Goal: Information Seeking & Learning: Learn about a topic

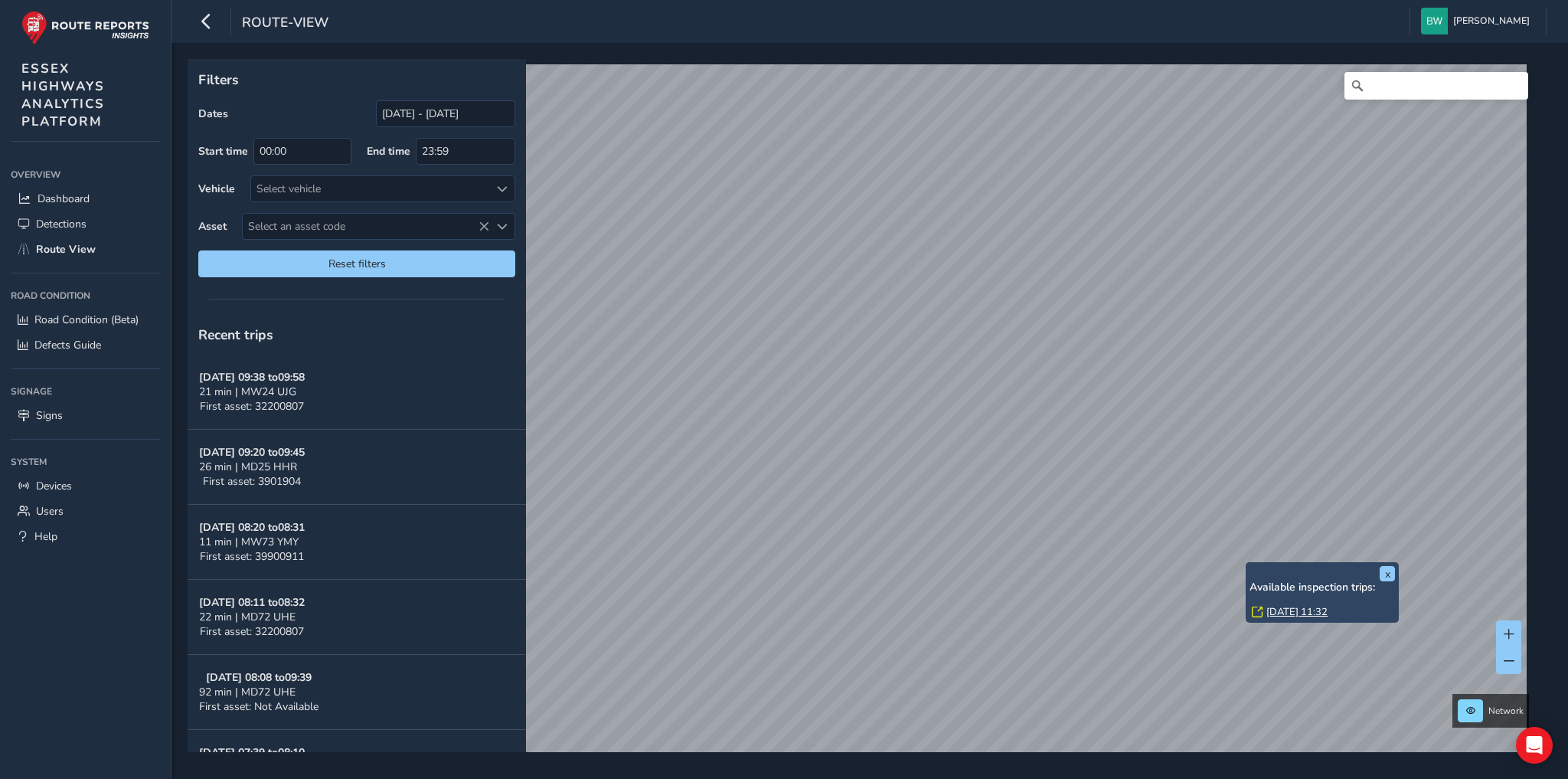
click at [1277, 611] on link "[DATE] 11:32" at bounding box center [1297, 612] width 61 height 14
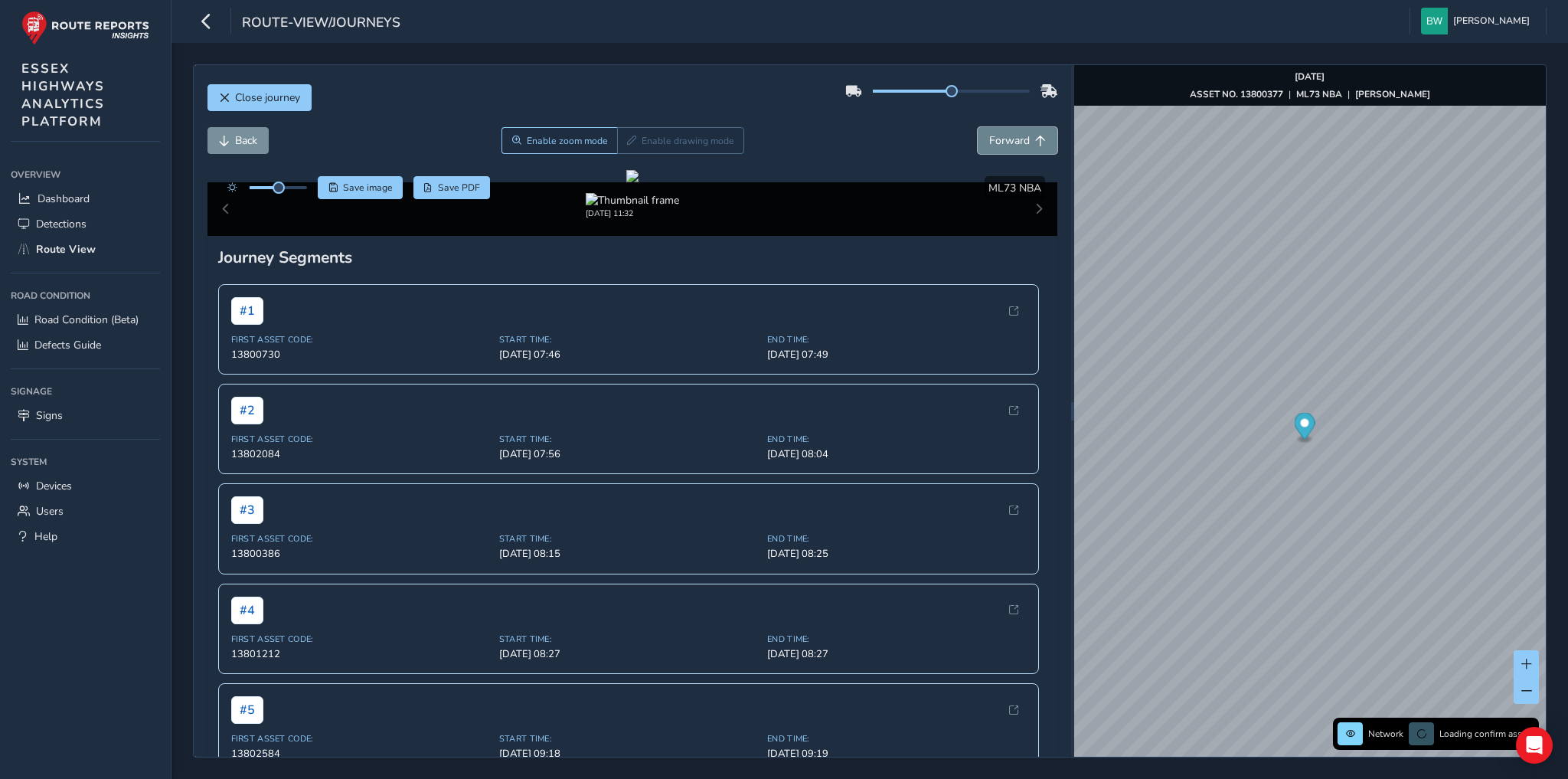
click at [989, 141] on span "Forward" at bounding box center [1009, 140] width 41 height 14
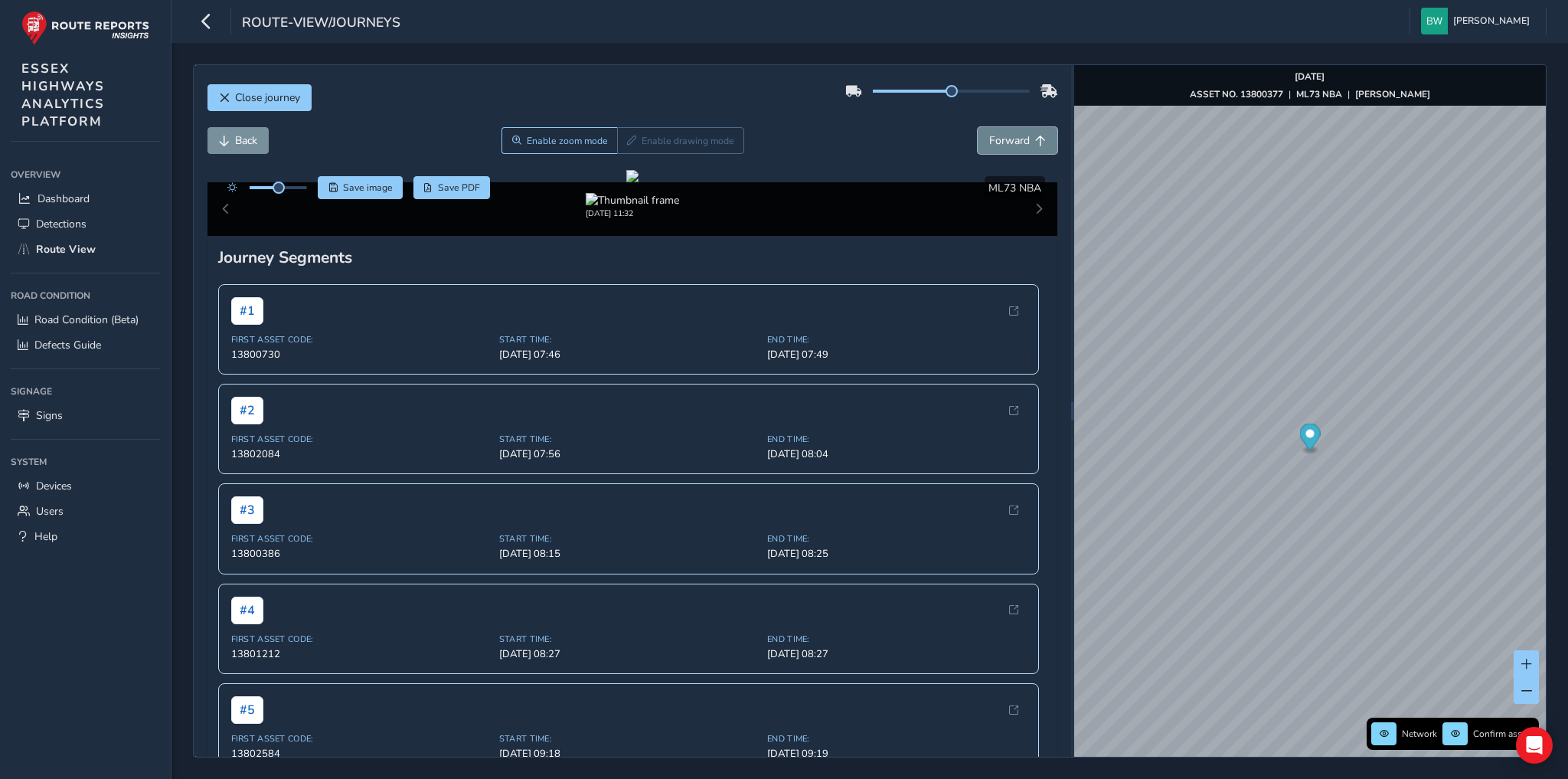
click at [989, 141] on span "Forward" at bounding box center [1009, 140] width 41 height 14
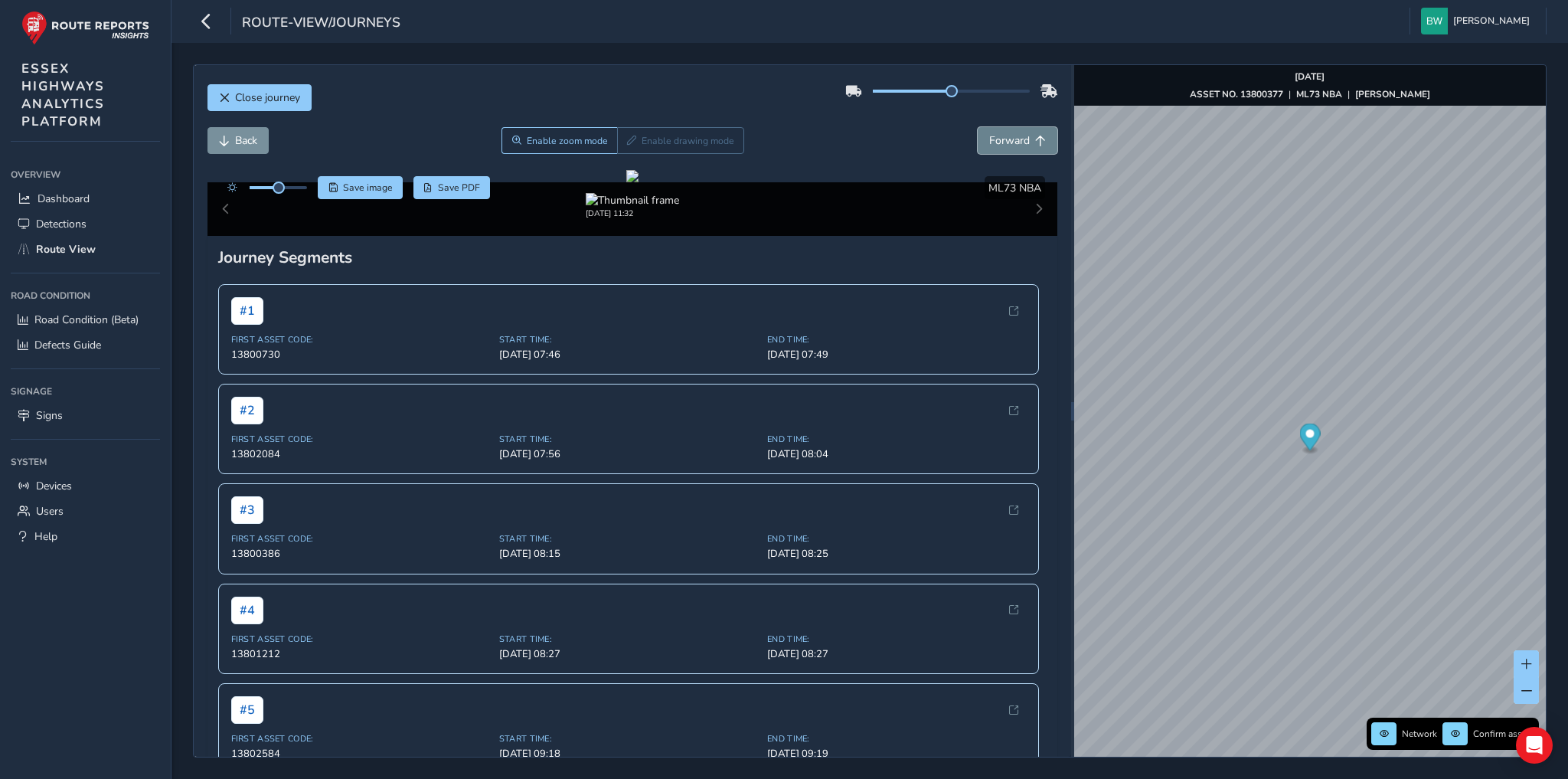
click at [989, 141] on span "Forward" at bounding box center [1009, 140] width 41 height 14
click at [247, 142] on span "Back" at bounding box center [246, 140] width 22 height 14
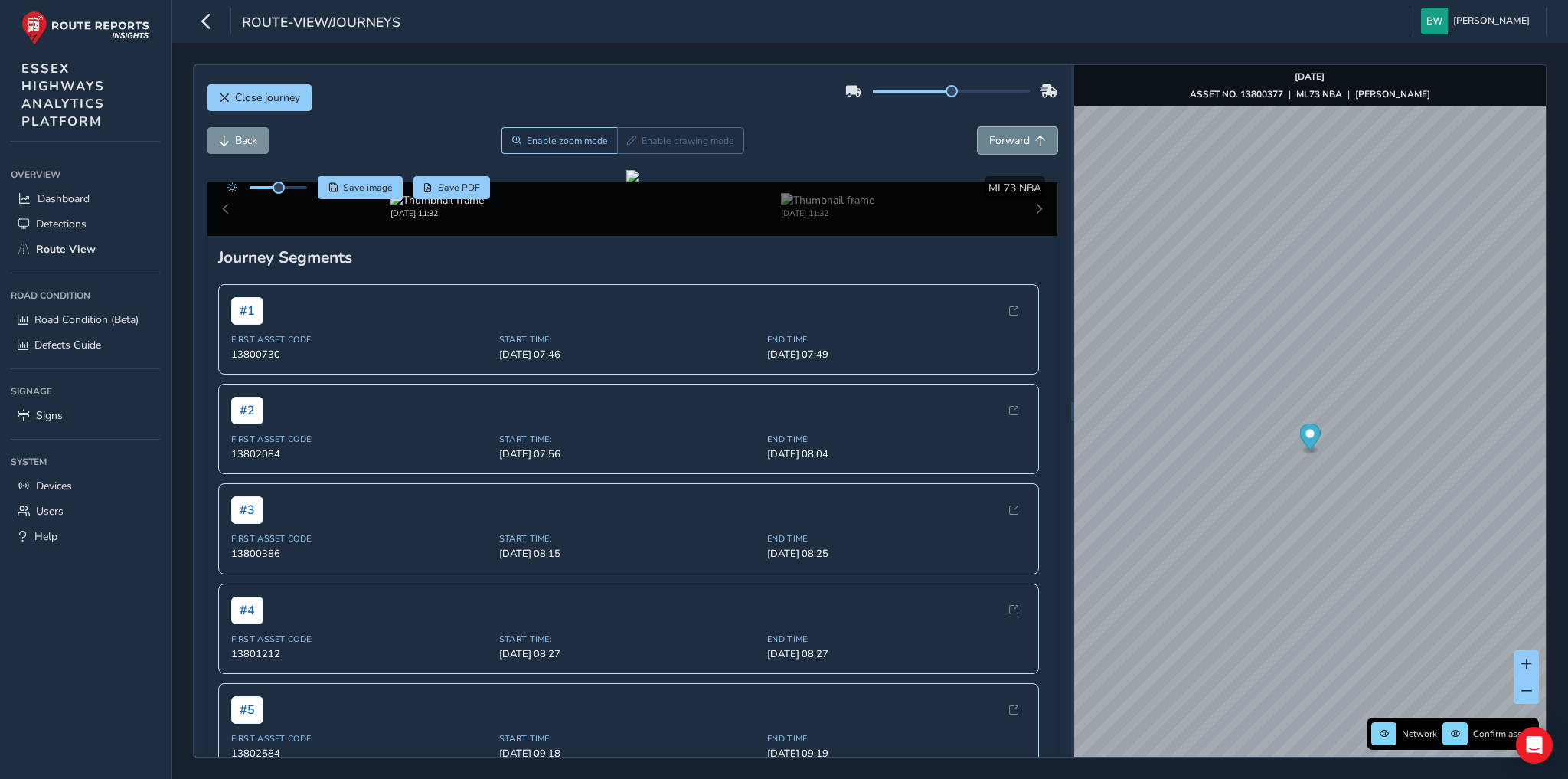
click at [989, 138] on span "Forward" at bounding box center [1009, 140] width 41 height 14
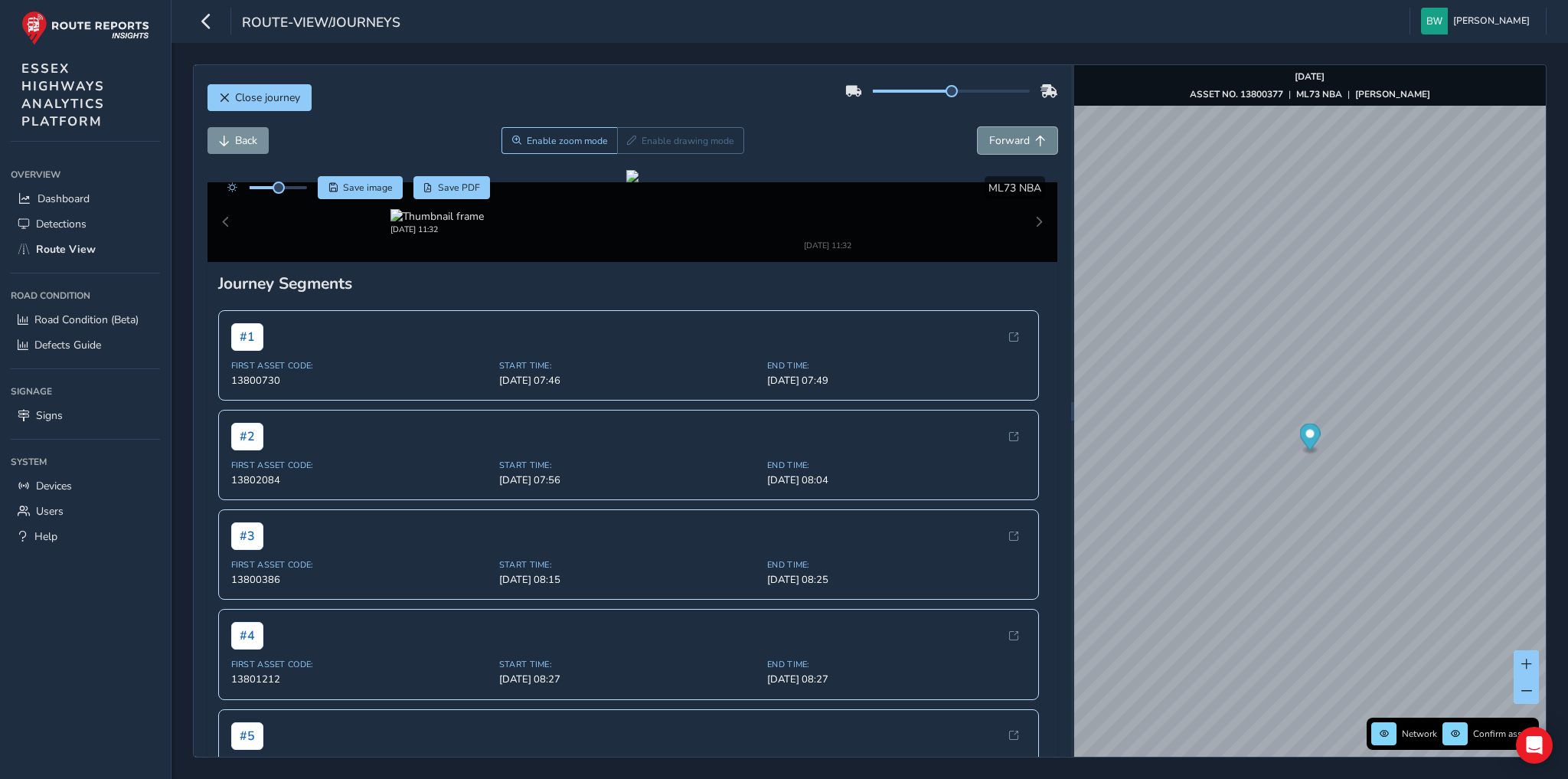
click at [989, 138] on span "Forward" at bounding box center [1009, 140] width 41 height 14
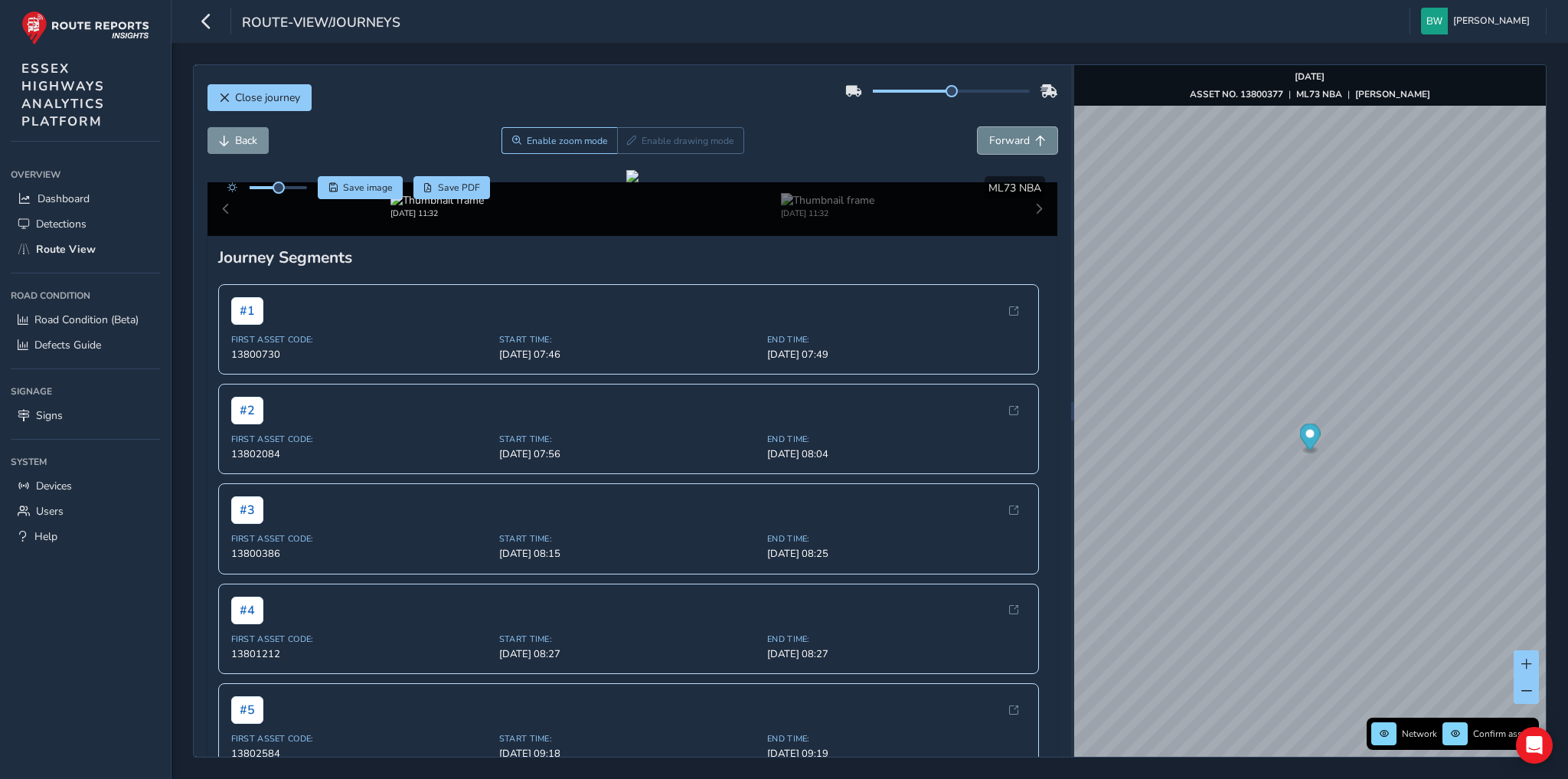
click at [989, 138] on span "Forward" at bounding box center [1009, 140] width 41 height 14
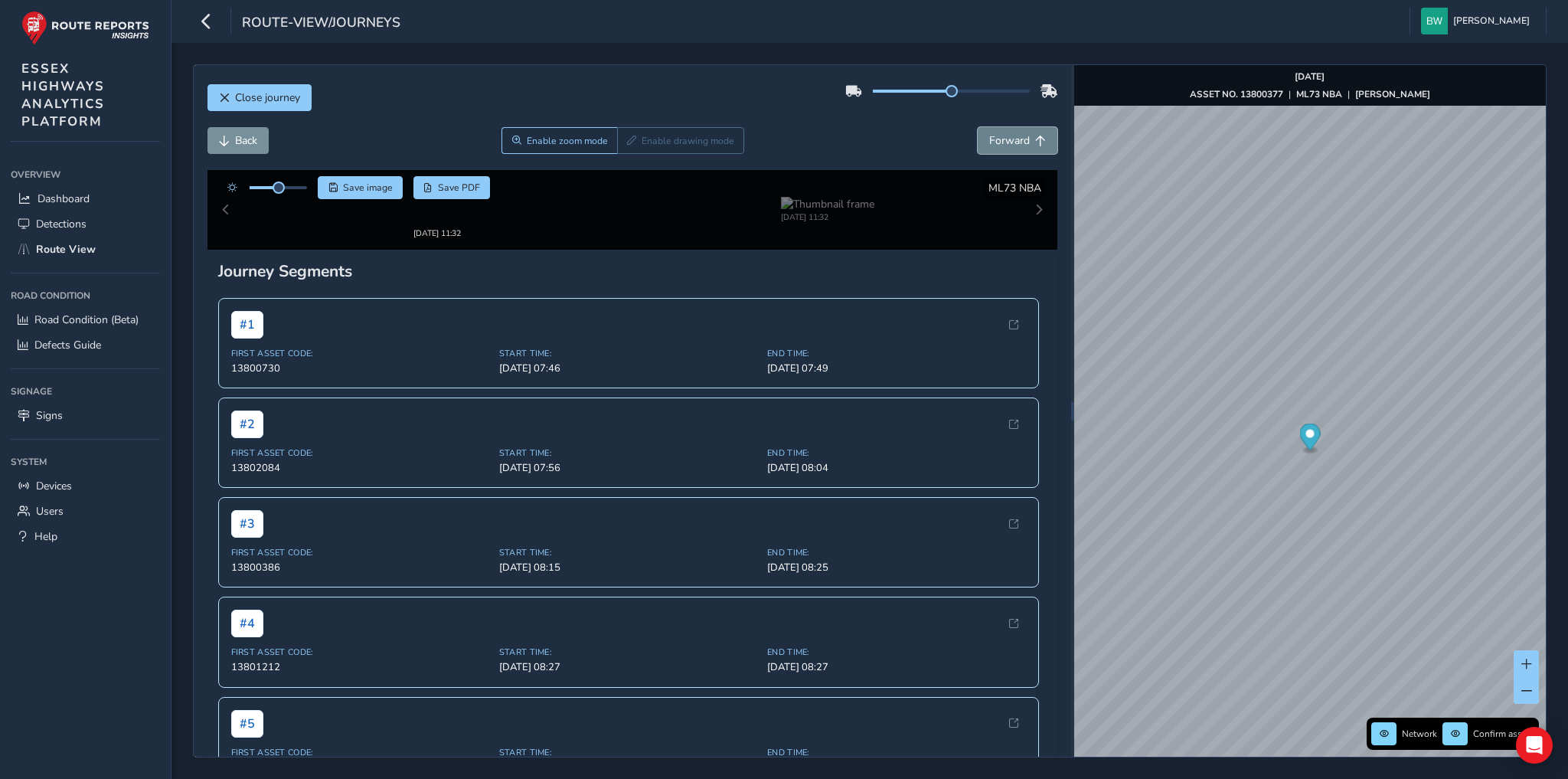
click at [989, 138] on span "Forward" at bounding box center [1009, 140] width 41 height 14
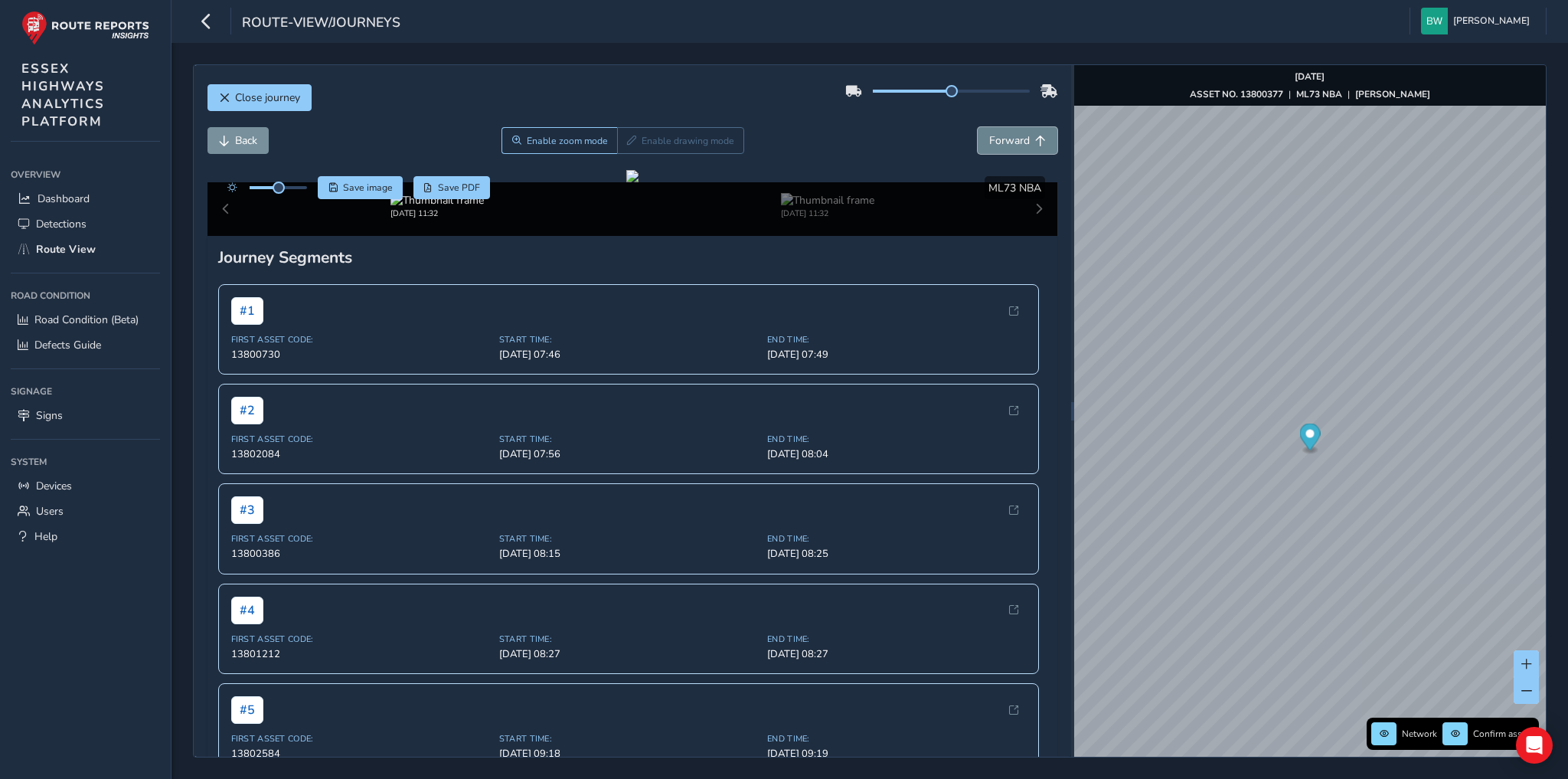
click at [989, 138] on span "Forward" at bounding box center [1009, 140] width 41 height 14
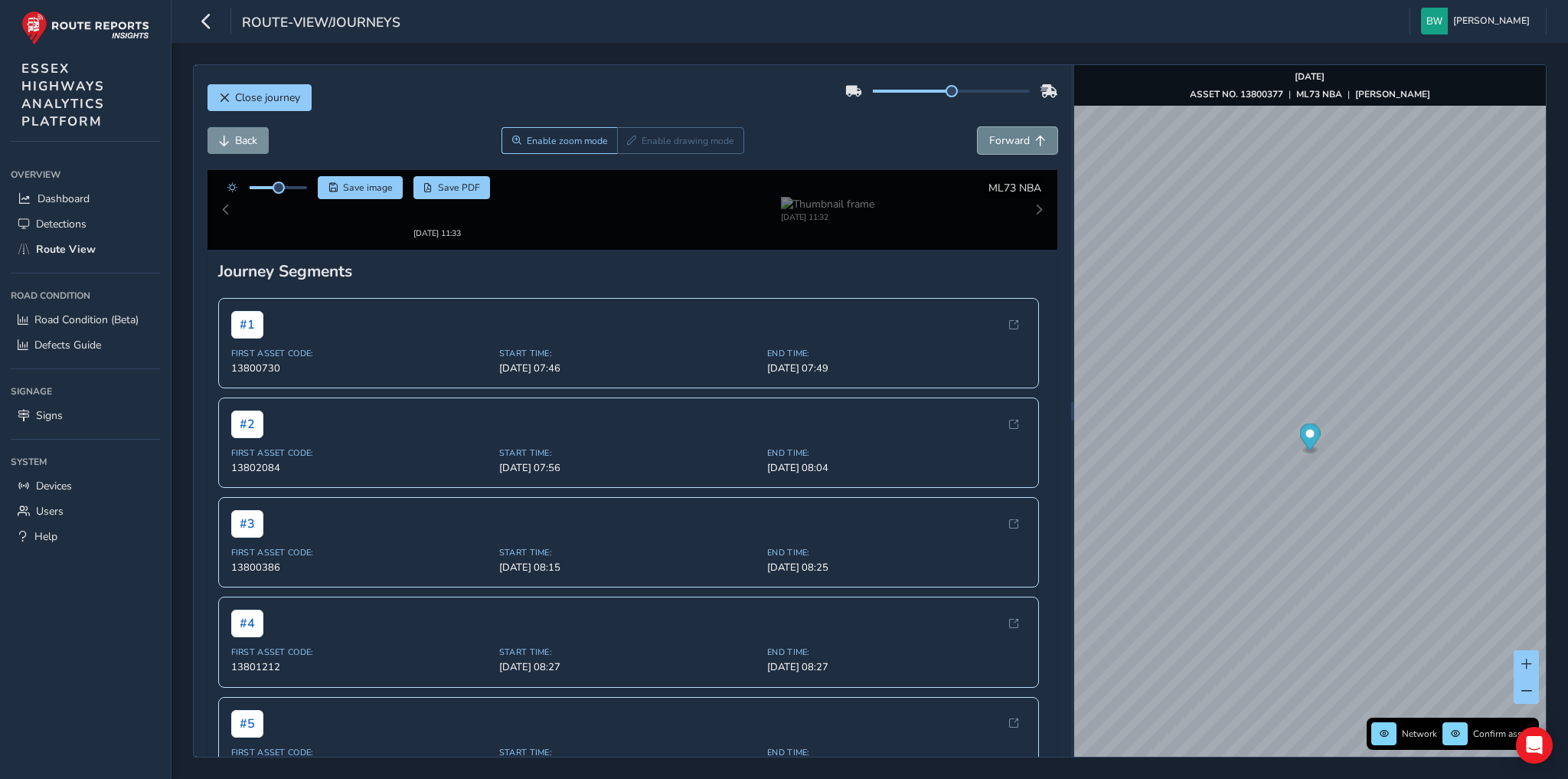
click at [989, 138] on span "Forward" at bounding box center [1009, 140] width 41 height 14
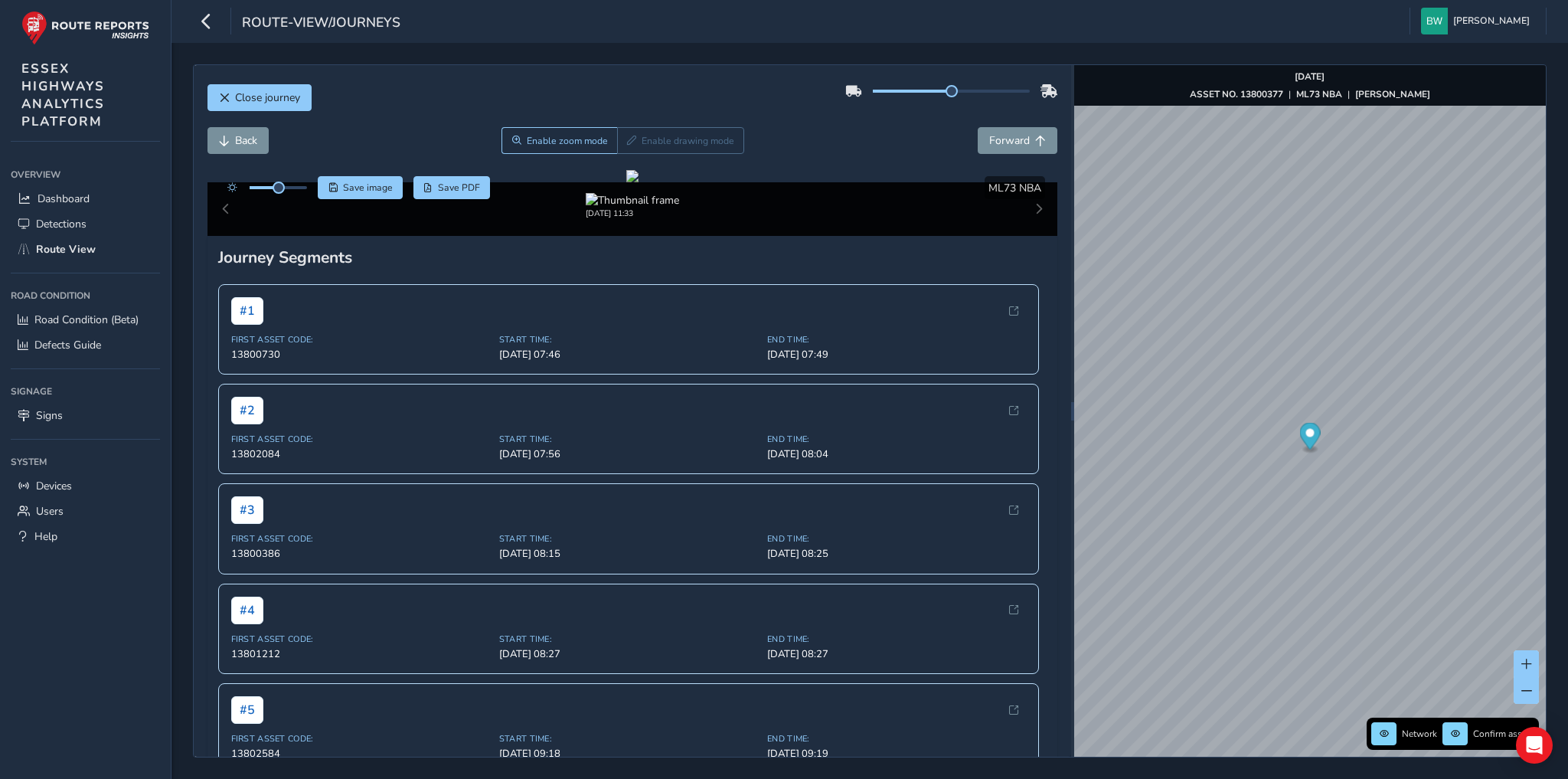
click at [1035, 153] on div "Back Enable zoom mode Enable drawing mode Forward" at bounding box center [632, 148] width 850 height 43
click at [235, 140] on span "Back" at bounding box center [246, 140] width 22 height 14
click at [236, 137] on span "Back" at bounding box center [246, 140] width 22 height 14
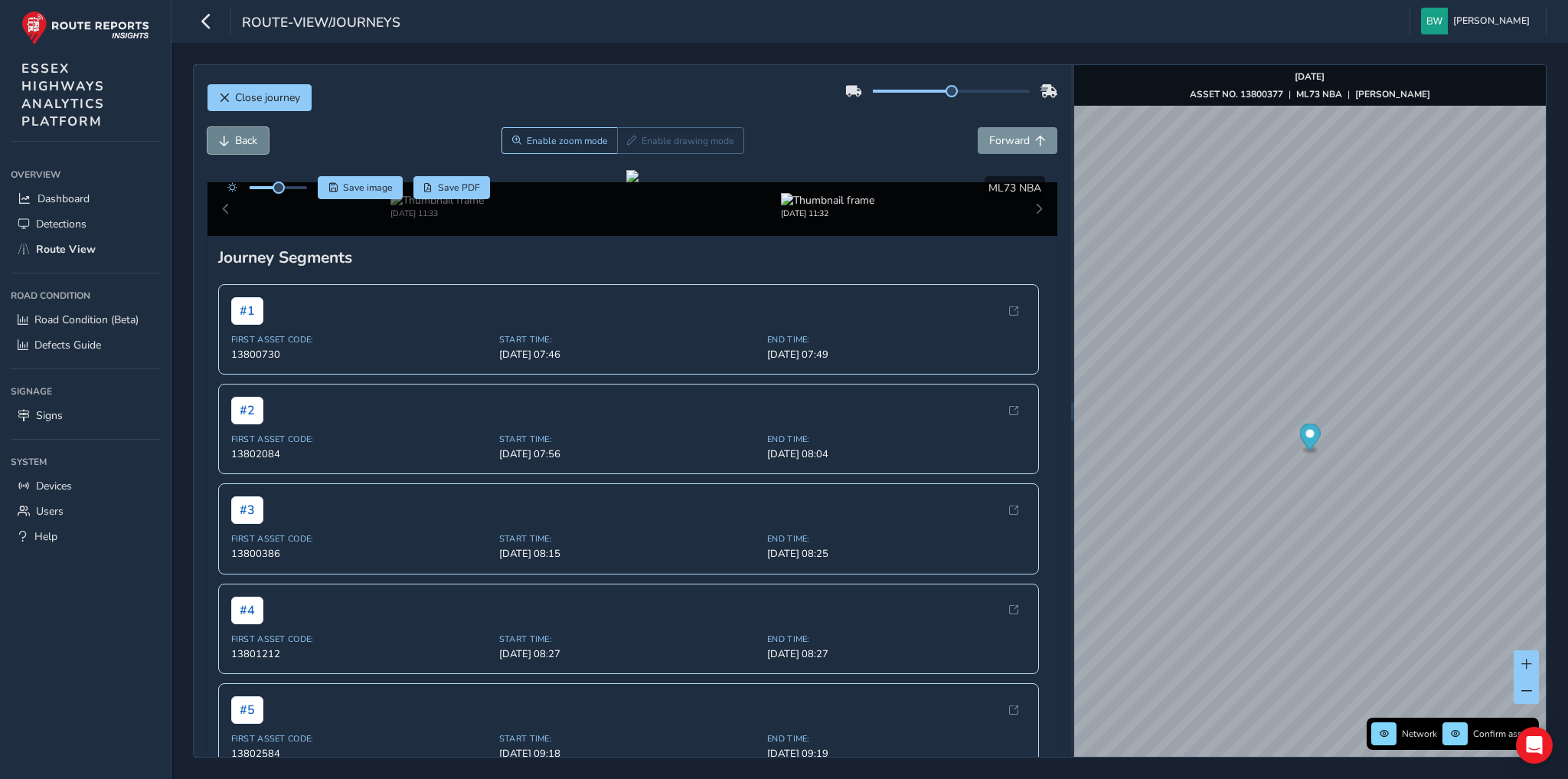
click at [236, 137] on span "Back" at bounding box center [246, 140] width 22 height 14
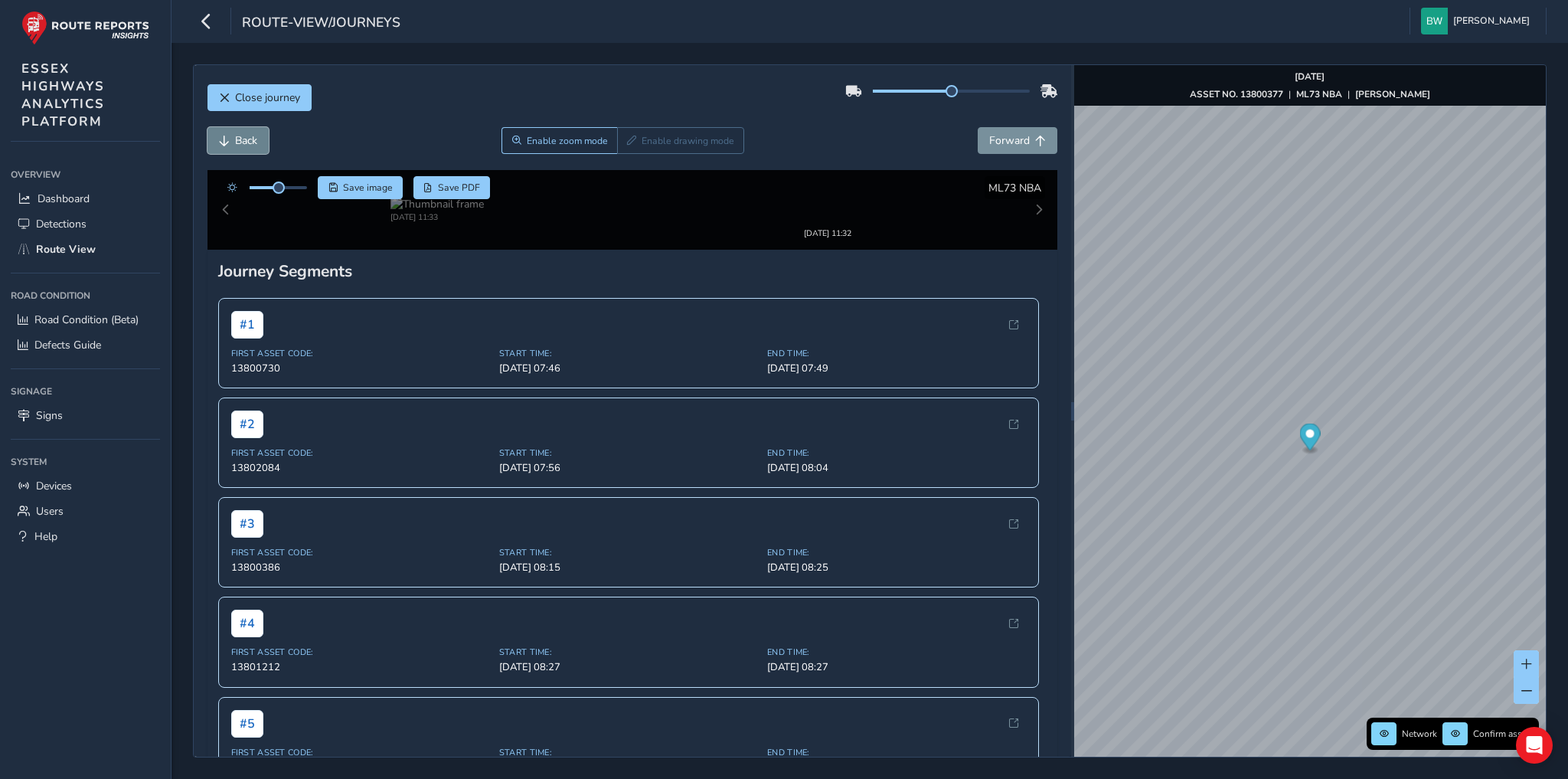
click at [236, 137] on span "Back" at bounding box center [246, 140] width 22 height 14
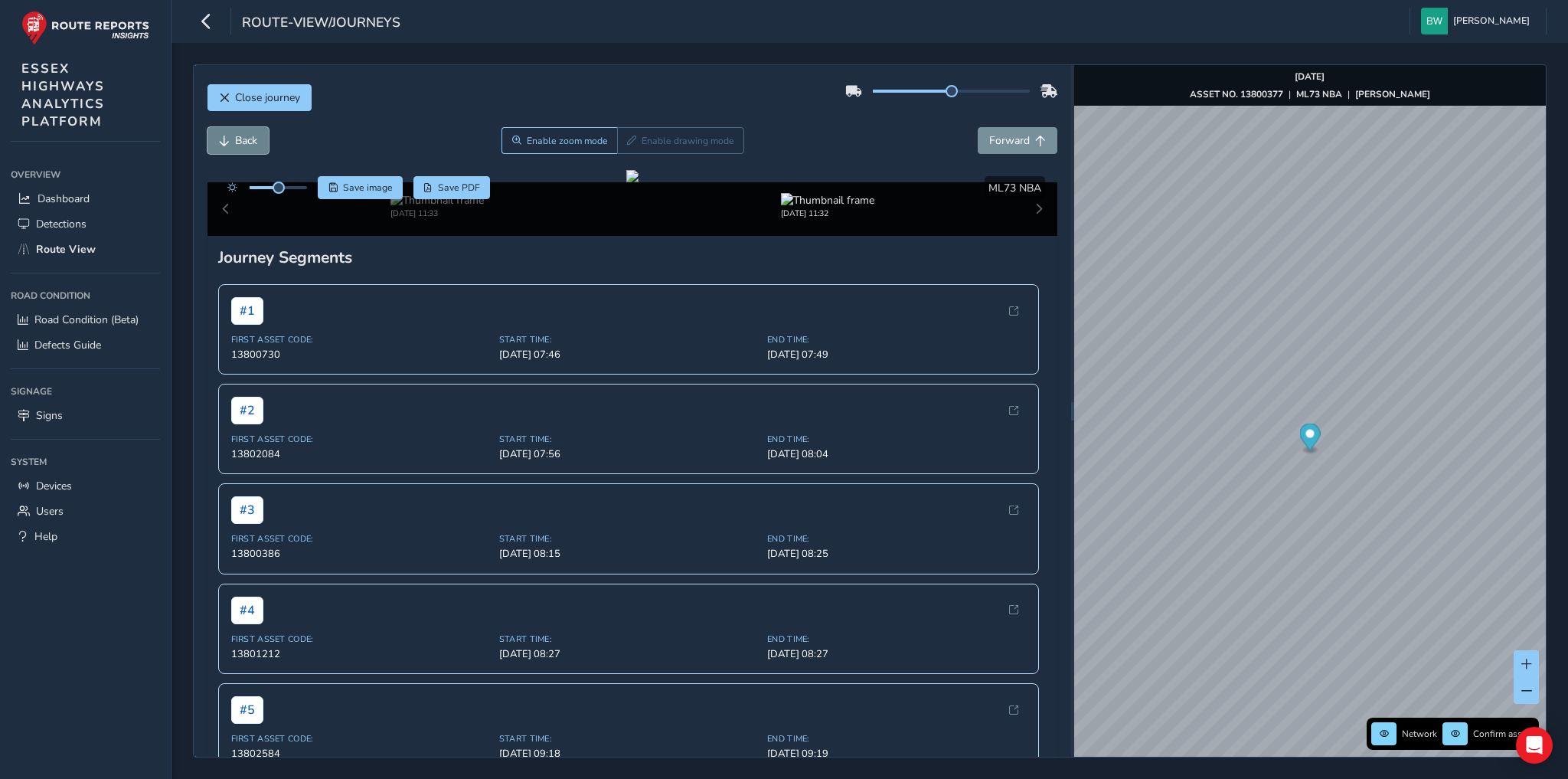
click at [236, 137] on span "Back" at bounding box center [246, 140] width 22 height 14
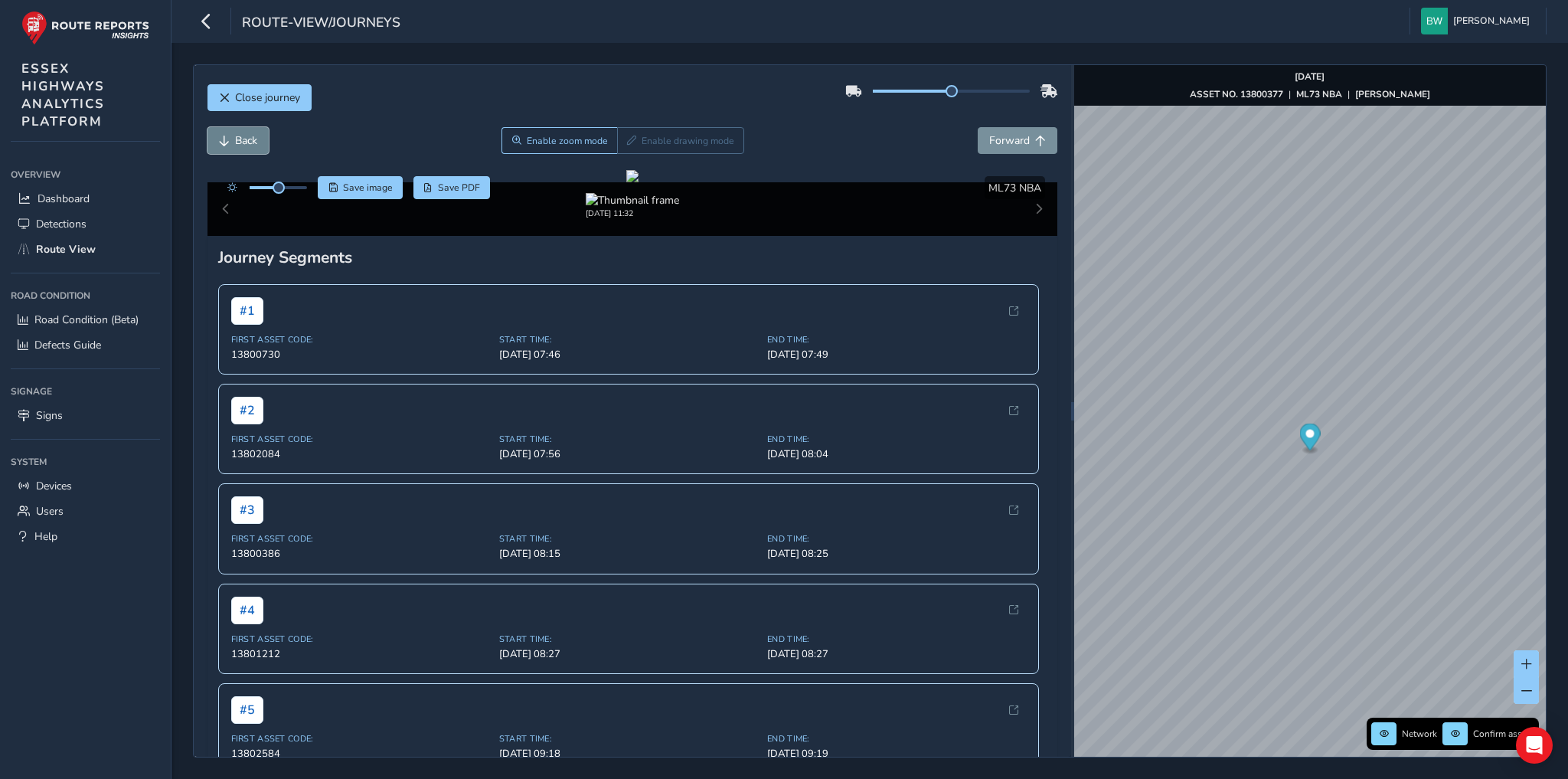
click at [236, 137] on span "Back" at bounding box center [246, 140] width 22 height 14
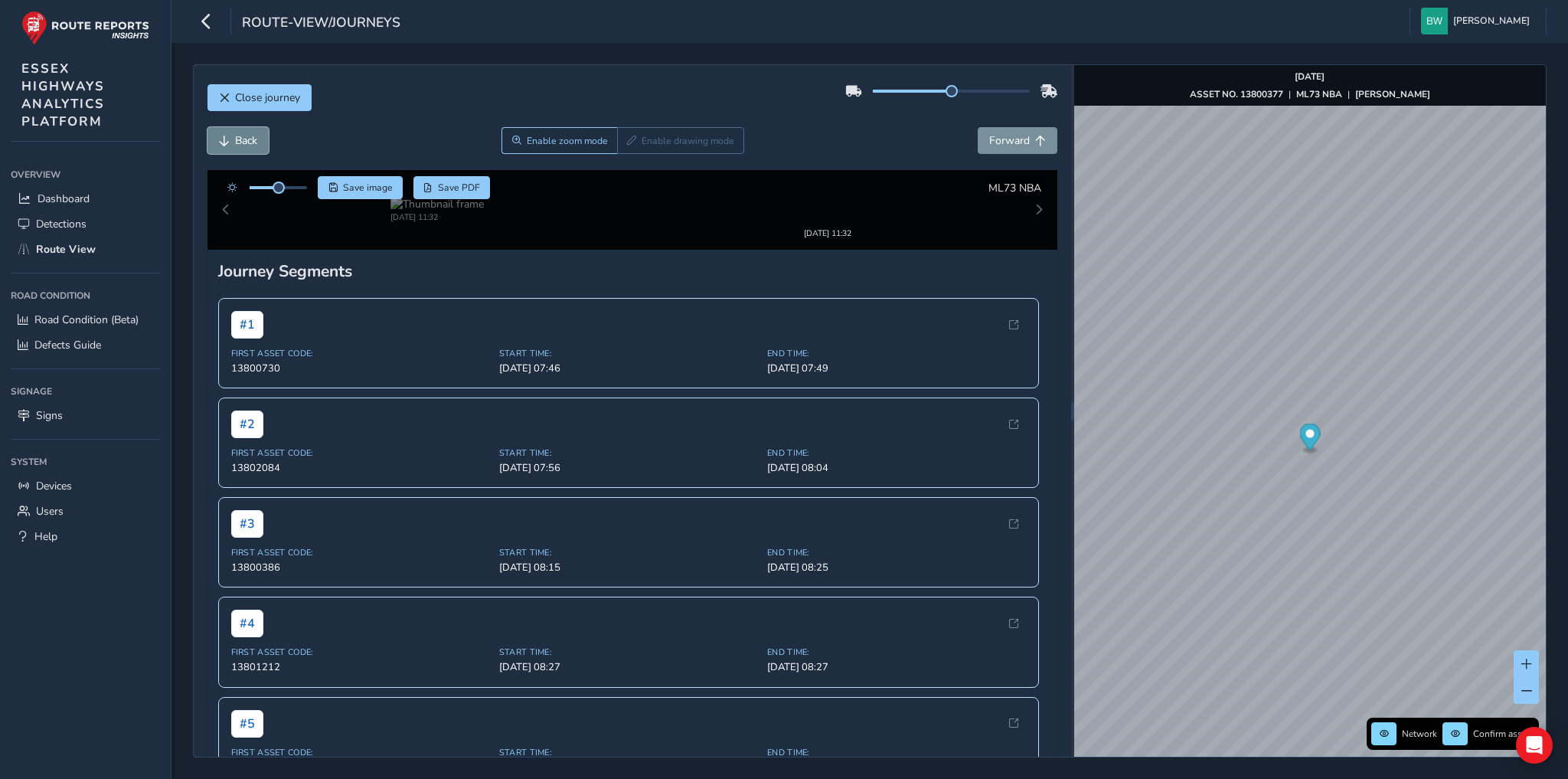
click at [236, 137] on span "Back" at bounding box center [246, 140] width 22 height 14
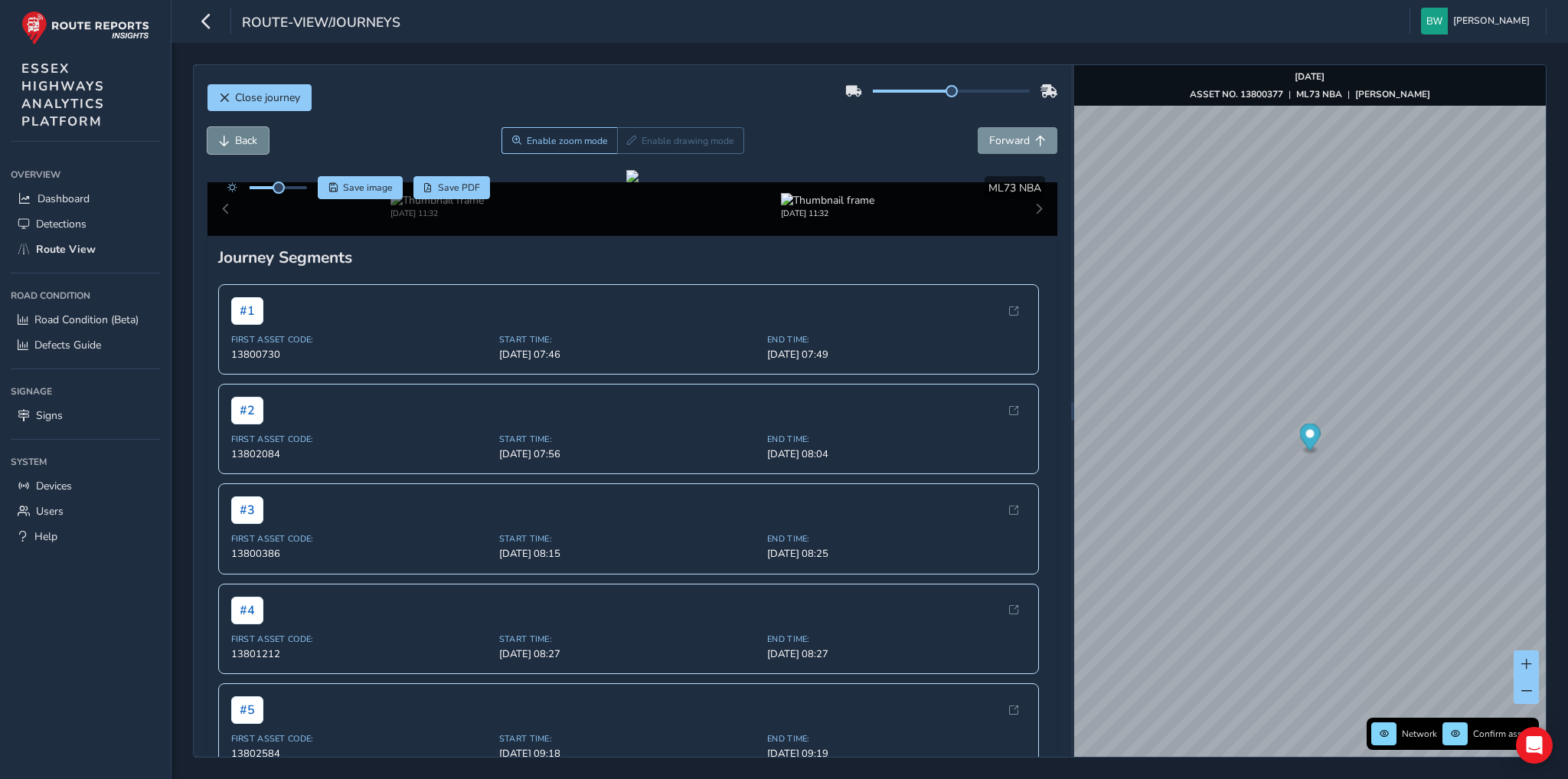
click at [236, 137] on span "Back" at bounding box center [246, 140] width 22 height 14
